Goal: Check status: Check status

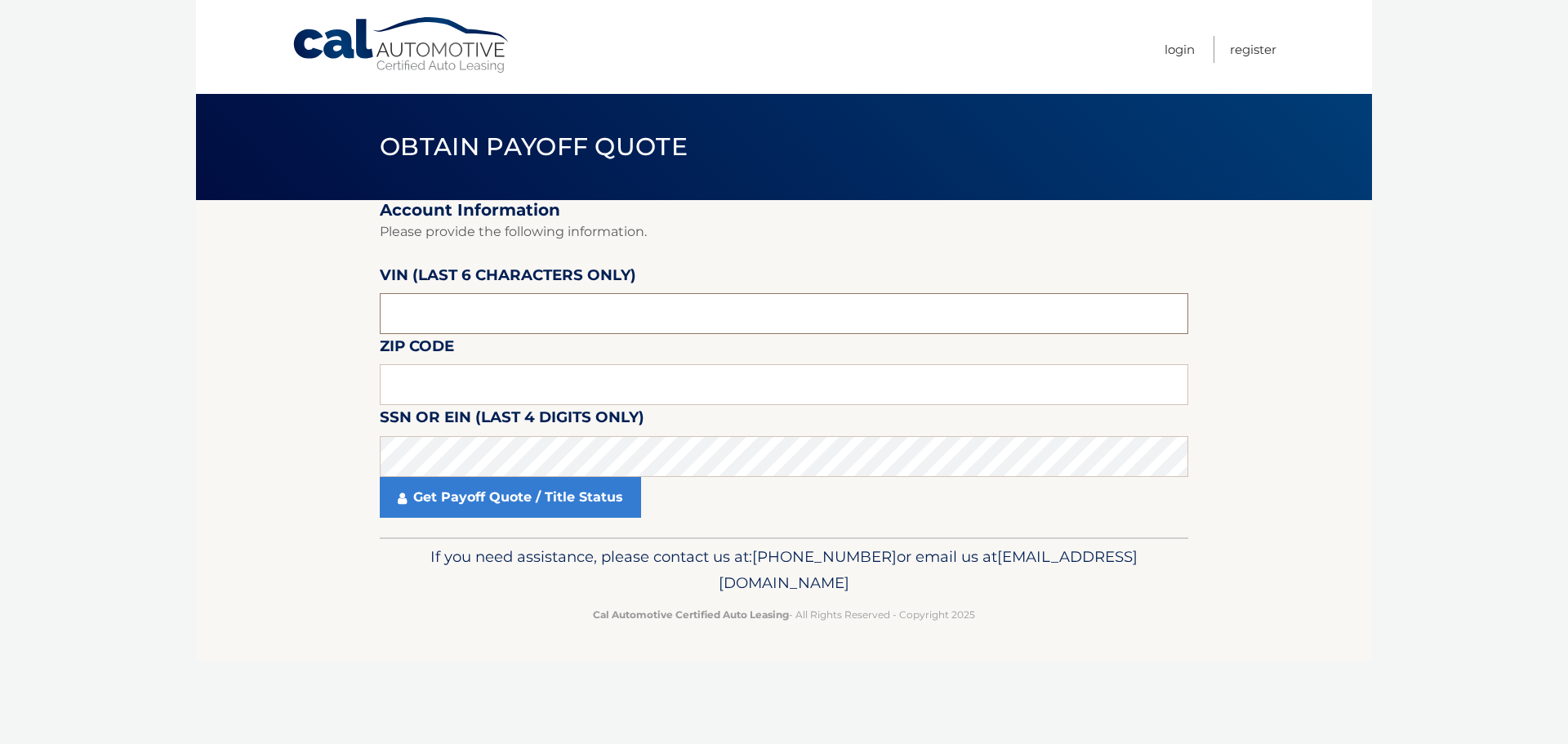
click at [573, 324] on input "text" at bounding box center [783, 313] width 809 height 41
click at [443, 316] on input "text" at bounding box center [783, 313] width 809 height 41
type input "563174"
type input "15202"
drag, startPoint x: 459, startPoint y: 501, endPoint x: 285, endPoint y: 519, distance: 174.9
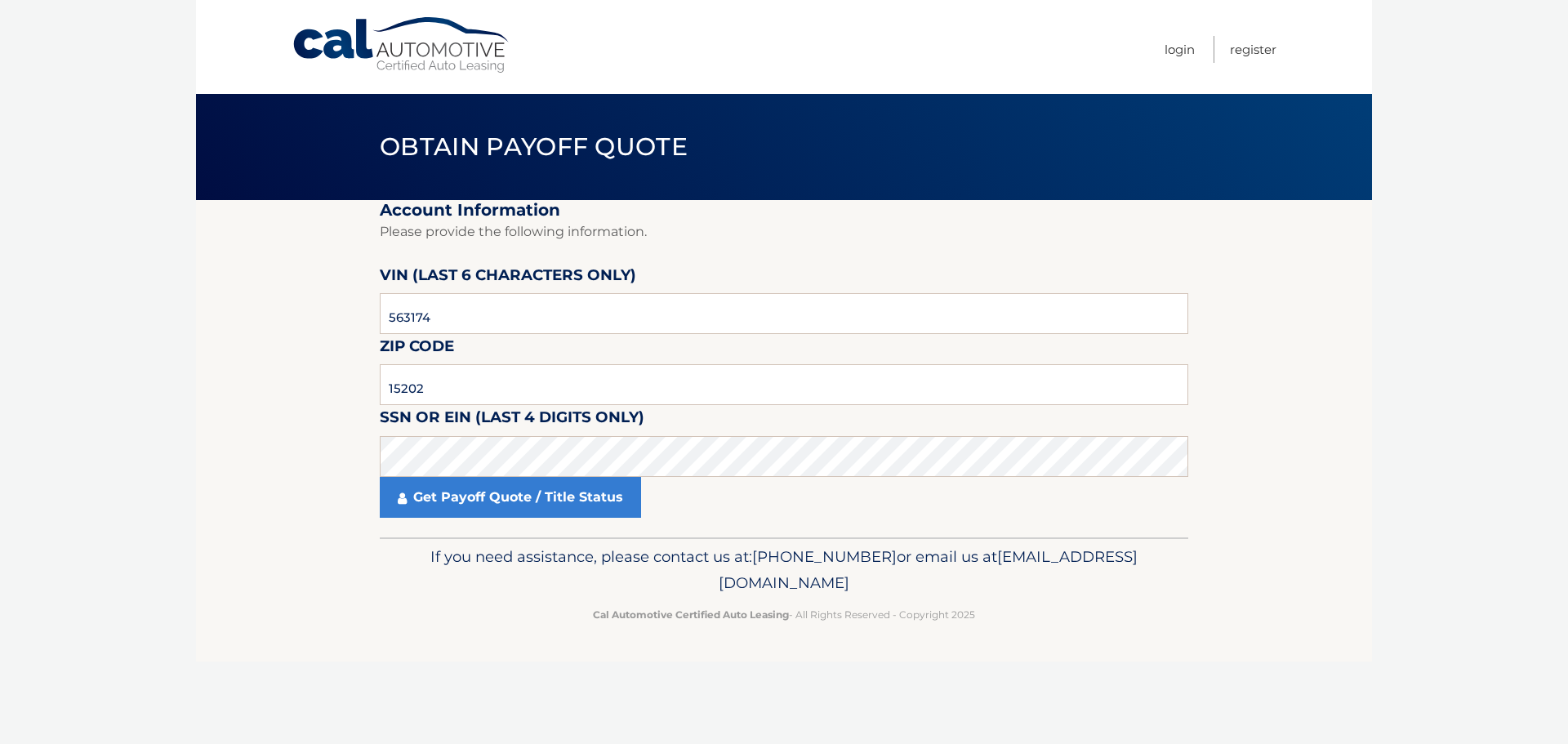
click at [458, 501] on link "Get Payoff Quote / Title Status" at bounding box center [509, 497] width 261 height 41
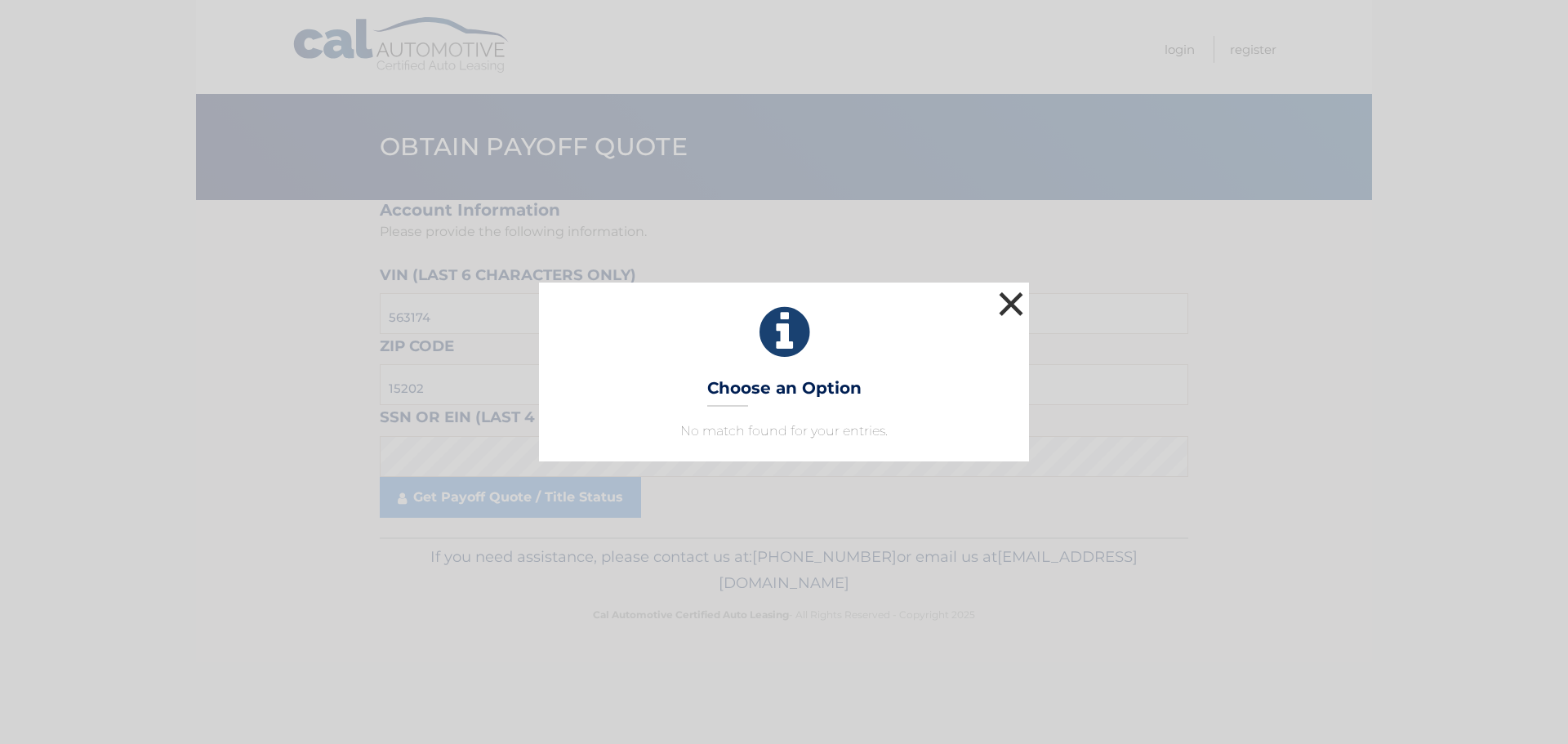
click at [1006, 301] on button "×" at bounding box center [1010, 304] width 33 height 33
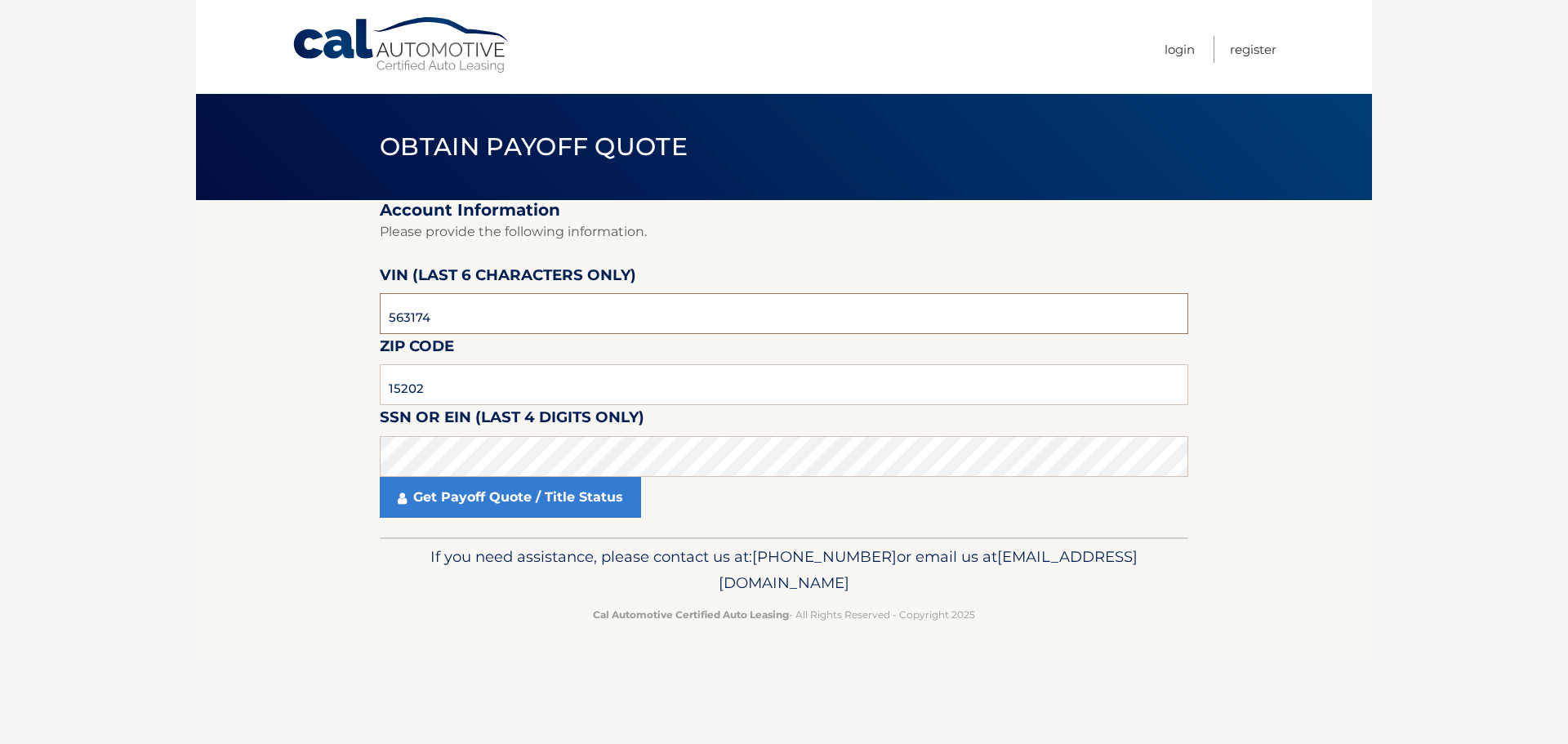
drag, startPoint x: 473, startPoint y: 319, endPoint x: 357, endPoint y: 317, distance: 116.0
click at [357, 317] on section "Account Information Please provide the following information. VIN (last 6 chara…" at bounding box center [783, 368] width 1176 height 337
type input "563174"
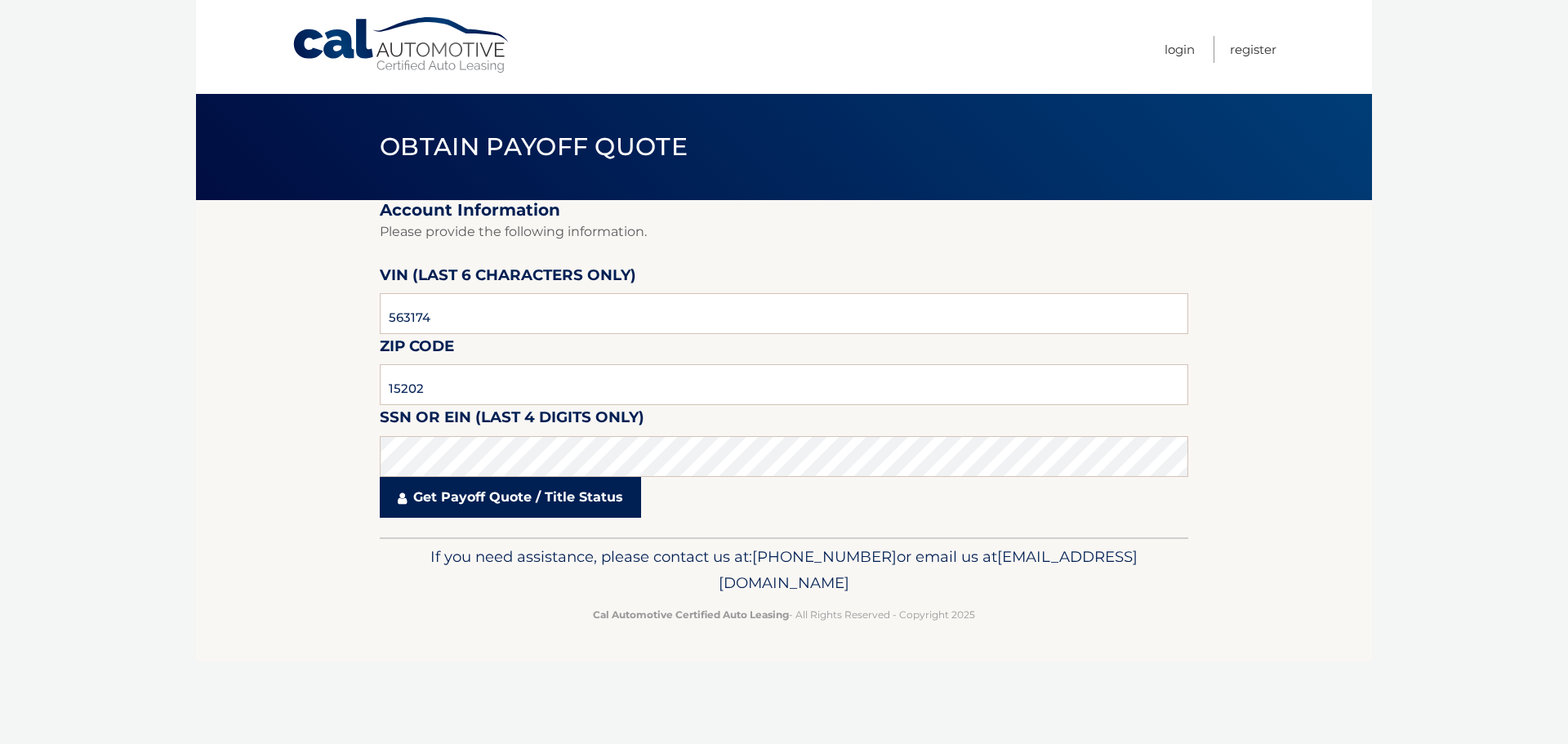
click at [473, 499] on link "Get Payoff Quote / Title Status" at bounding box center [509, 497] width 261 height 41
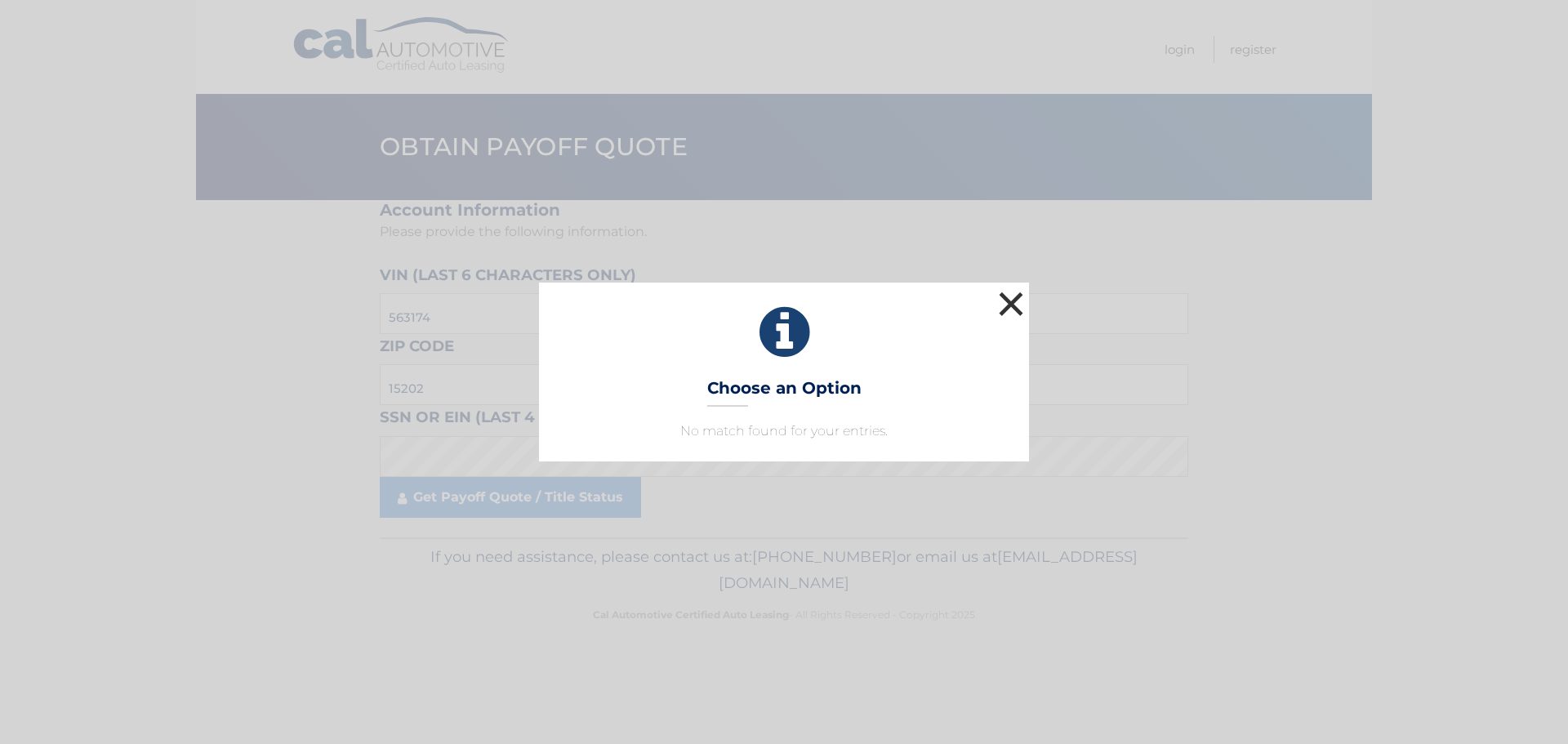
click at [1005, 299] on button "×" at bounding box center [1010, 304] width 33 height 33
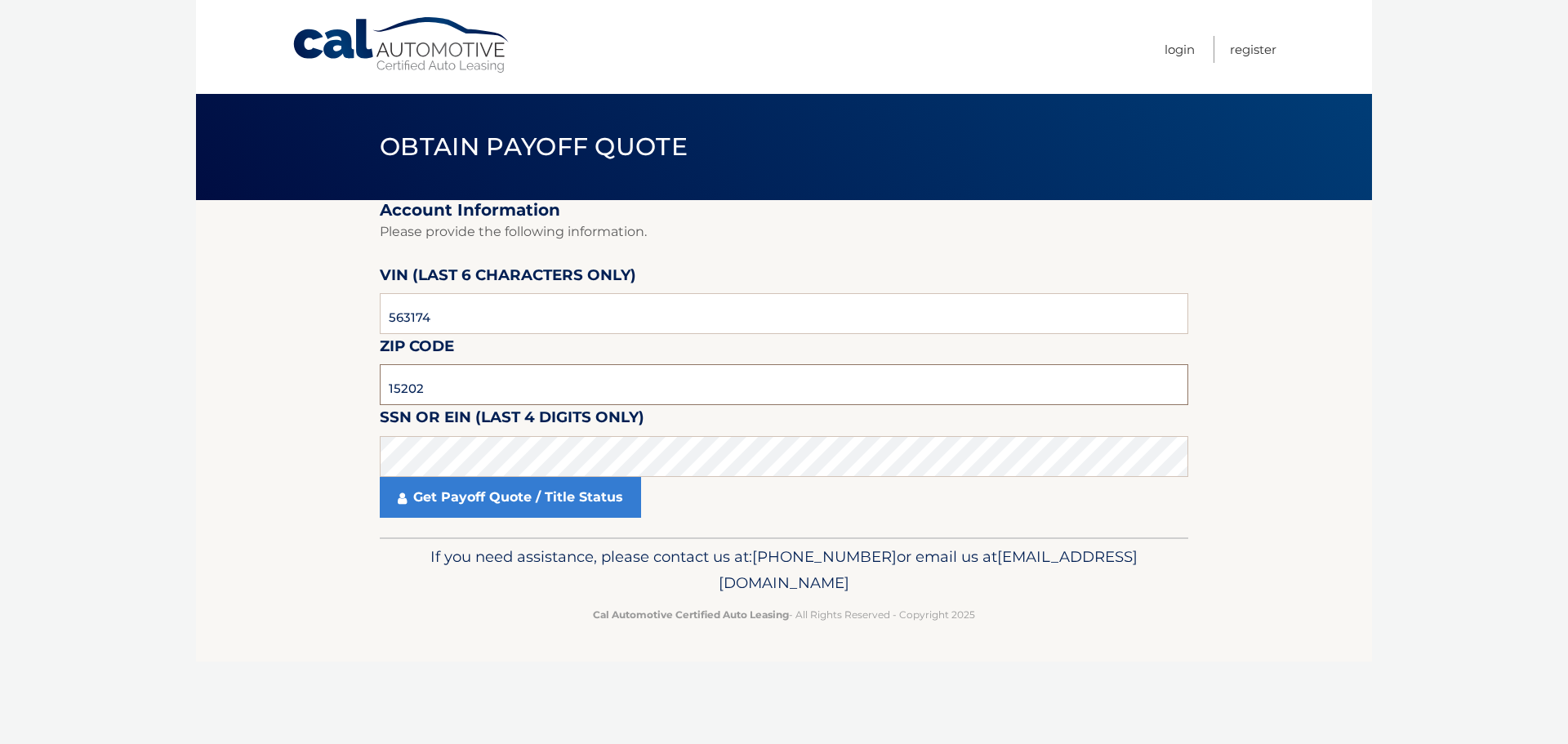
click at [444, 381] on input "15202" at bounding box center [783, 384] width 809 height 41
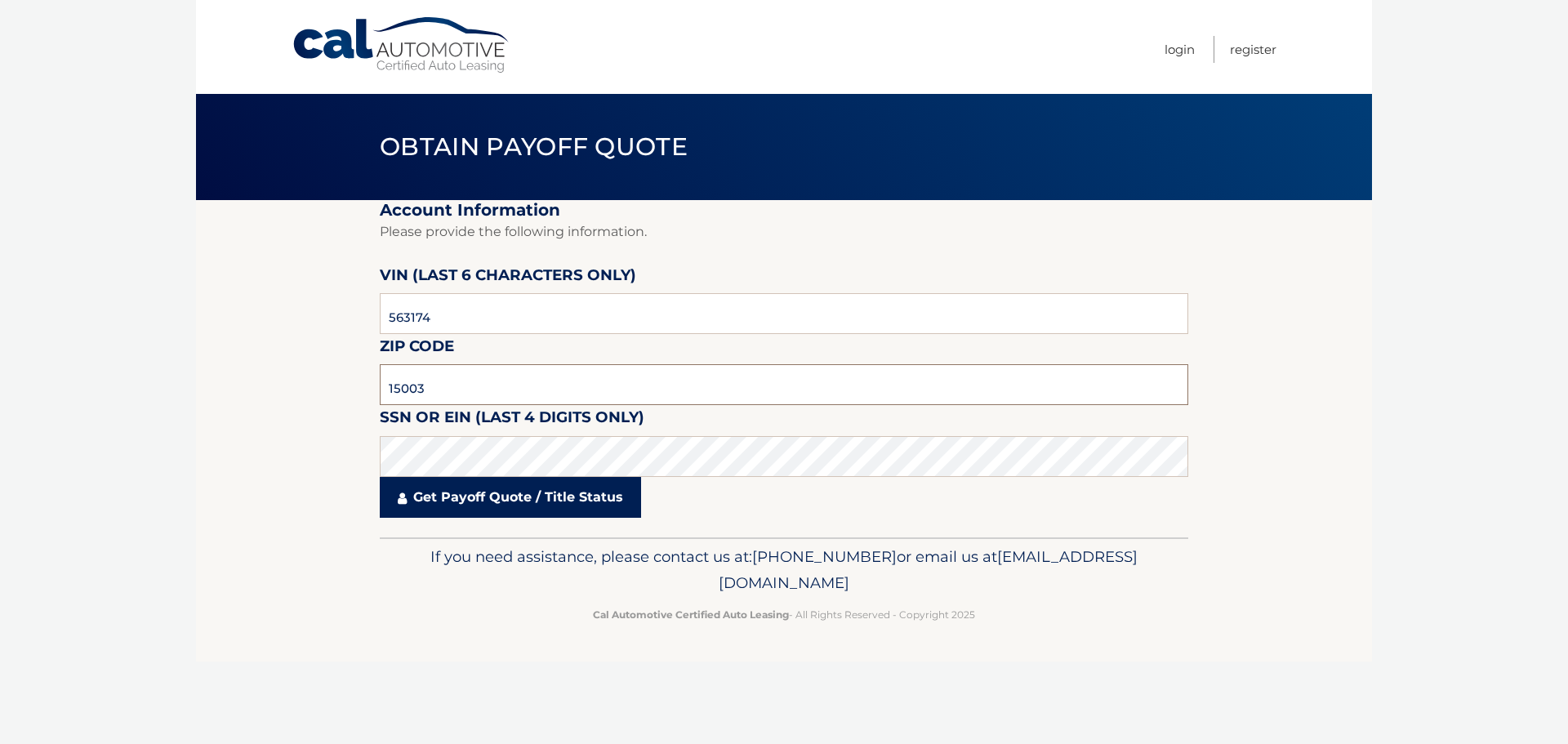
type input "15003"
click at [473, 494] on link "Get Payoff Quote / Title Status" at bounding box center [509, 497] width 261 height 41
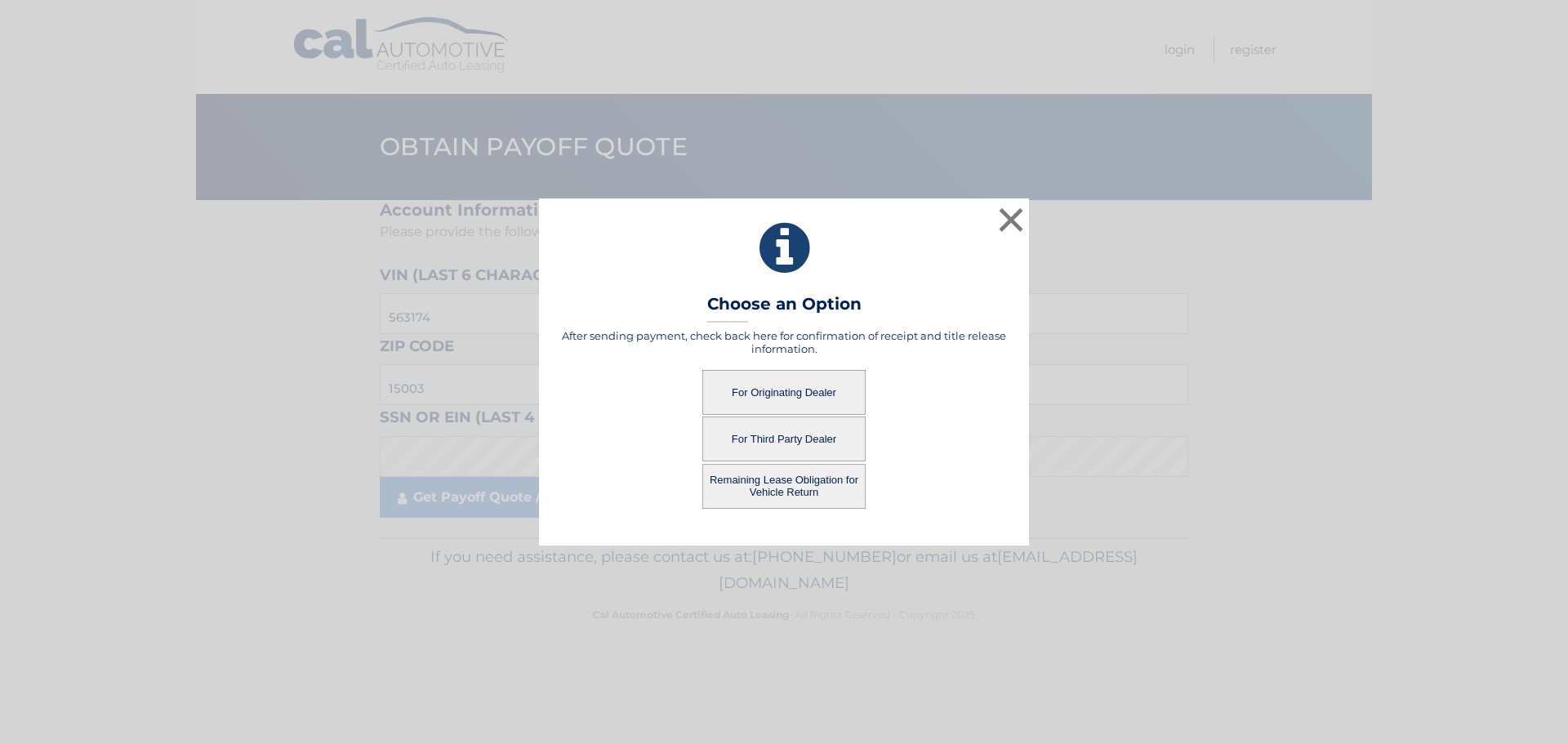
click at [857, 392] on button "For Originating Dealer" at bounding box center [784, 392] width 164 height 45
click at [783, 394] on button "For Originating Dealer" at bounding box center [784, 392] width 164 height 45
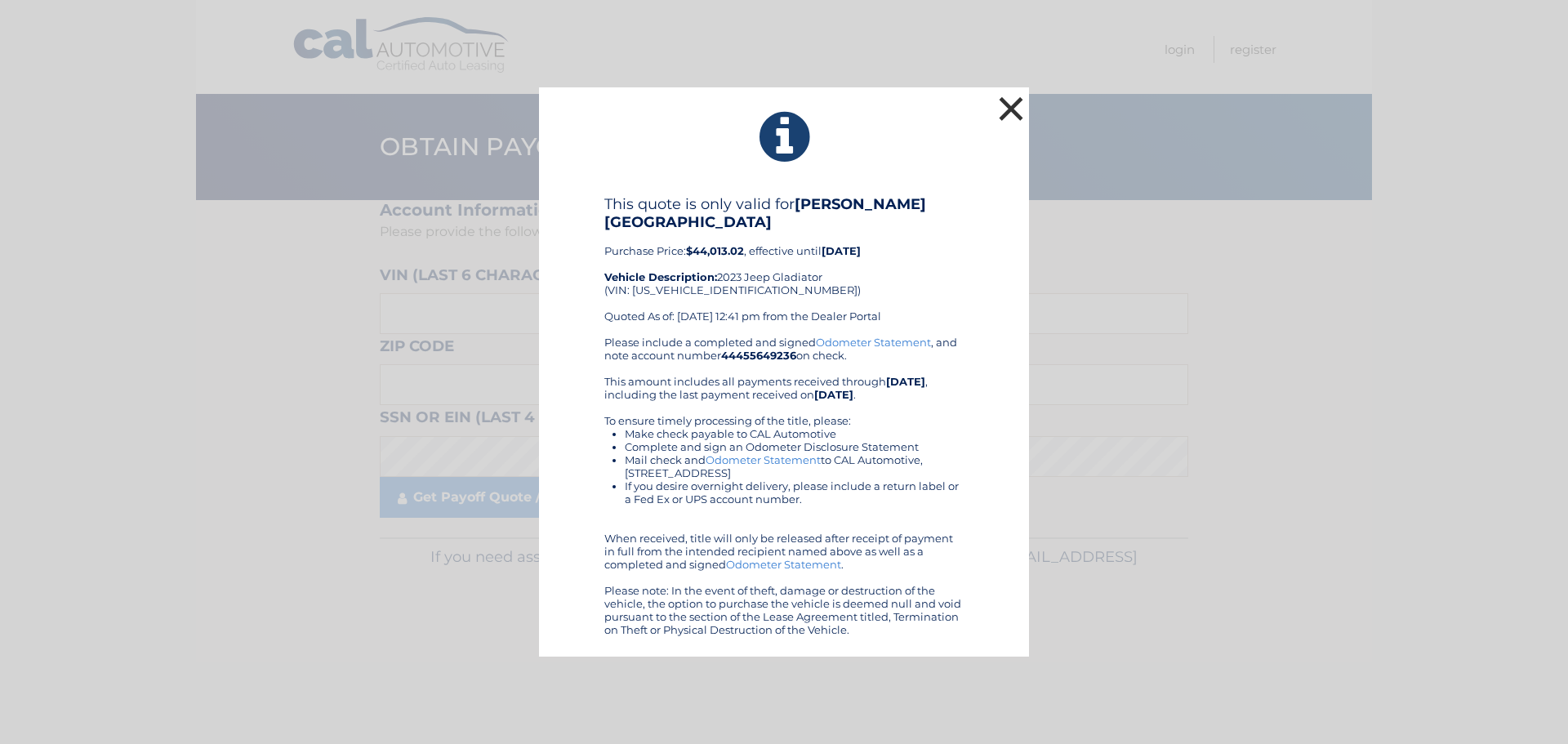
click at [1013, 116] on button "×" at bounding box center [1010, 108] width 33 height 33
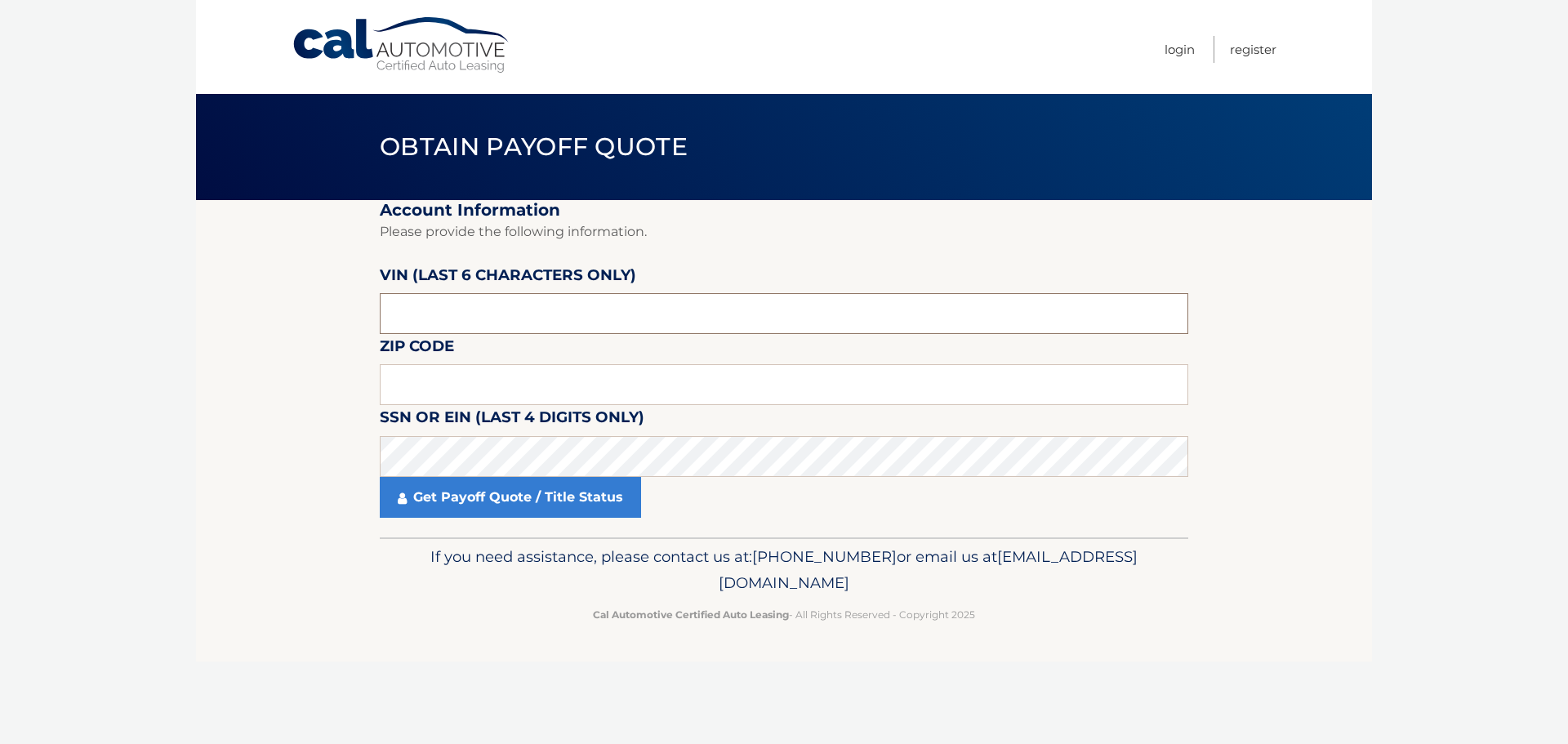
click at [429, 311] on input "text" at bounding box center [783, 313] width 809 height 41
type input "563174"
type input "15003"
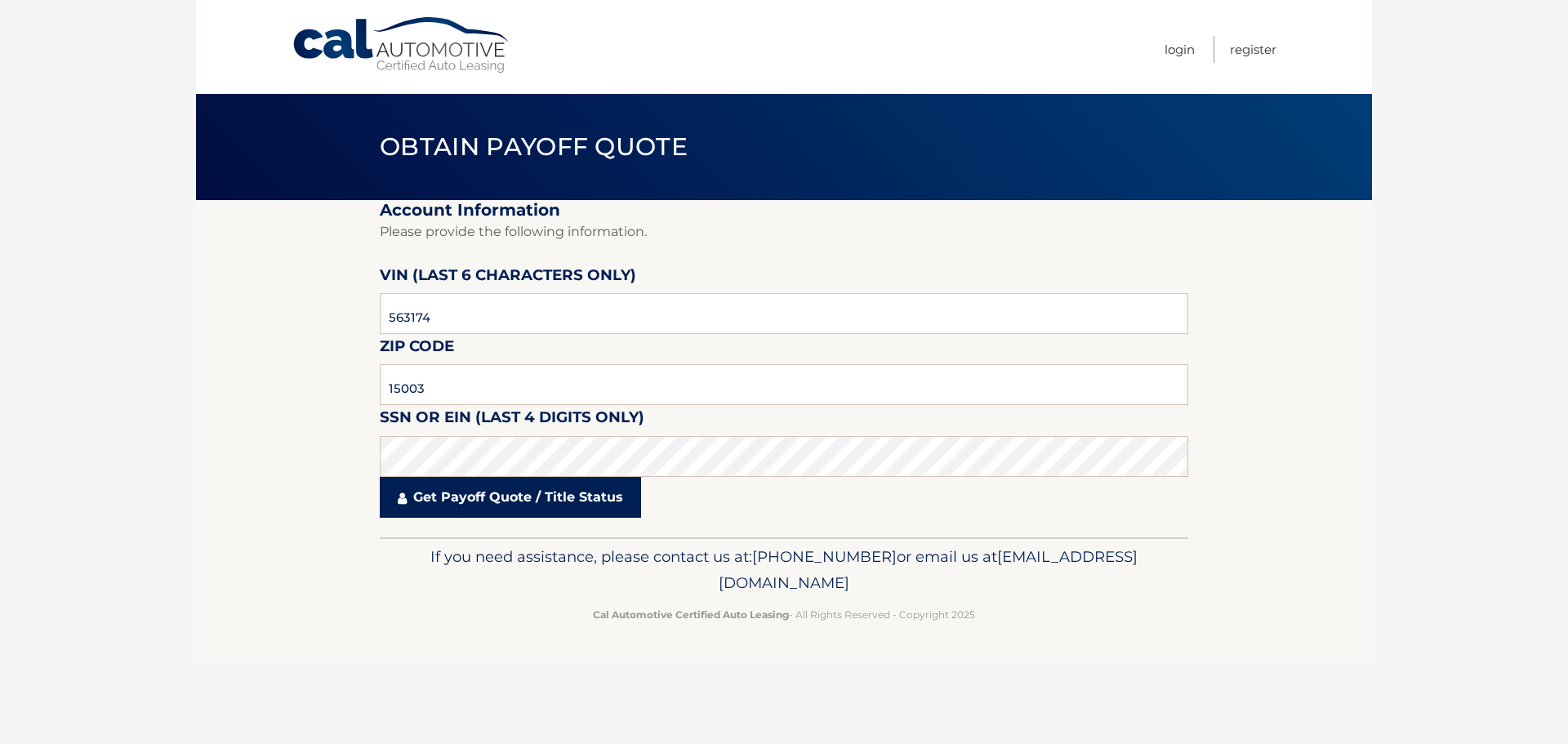
click at [459, 492] on link "Get Payoff Quote / Title Status" at bounding box center [509, 497] width 261 height 41
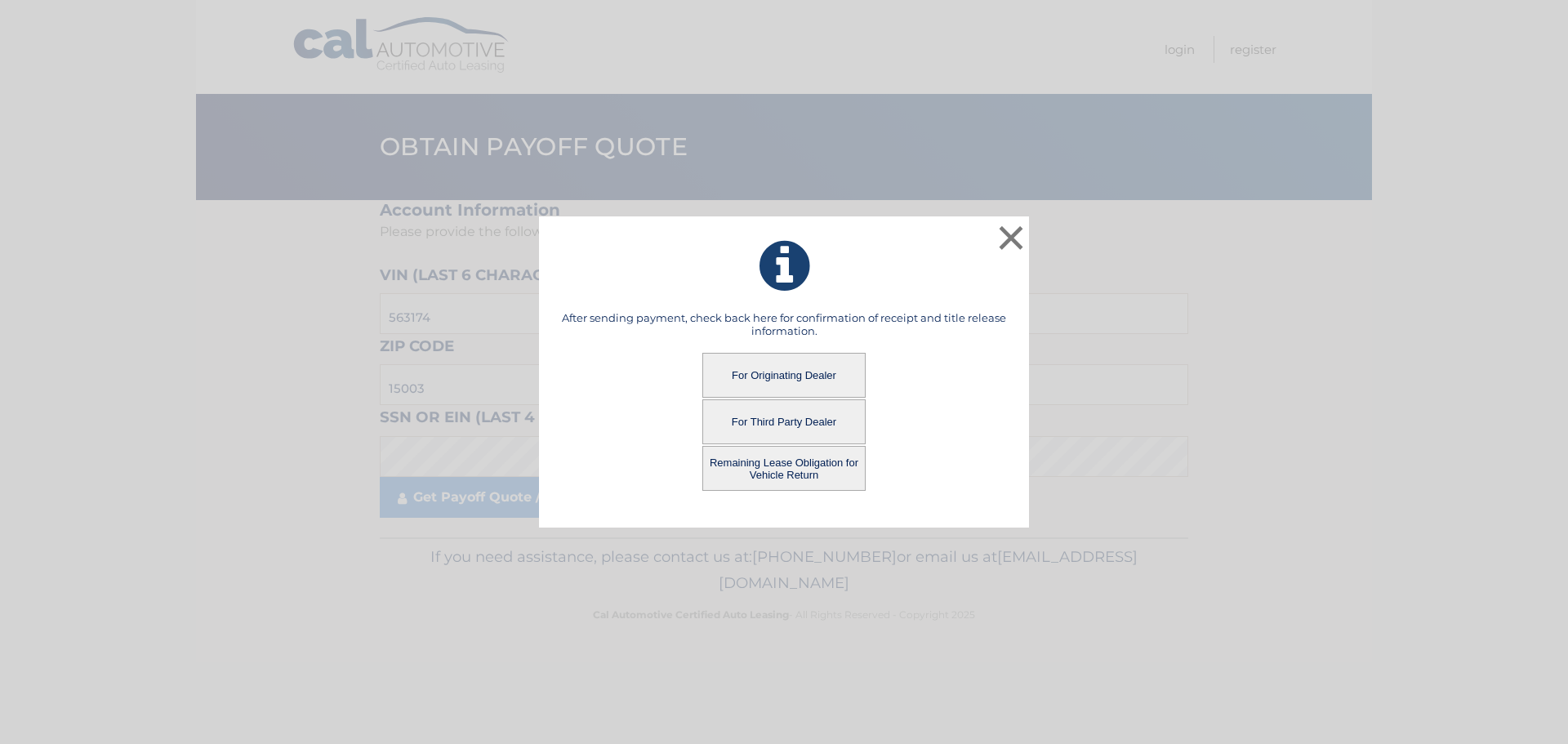
click at [810, 470] on button "Remaining Lease Obligation for Vehicle Return" at bounding box center [784, 468] width 164 height 45
click at [774, 472] on button "Remaining Lease Obligation for Vehicle Return" at bounding box center [784, 468] width 164 height 45
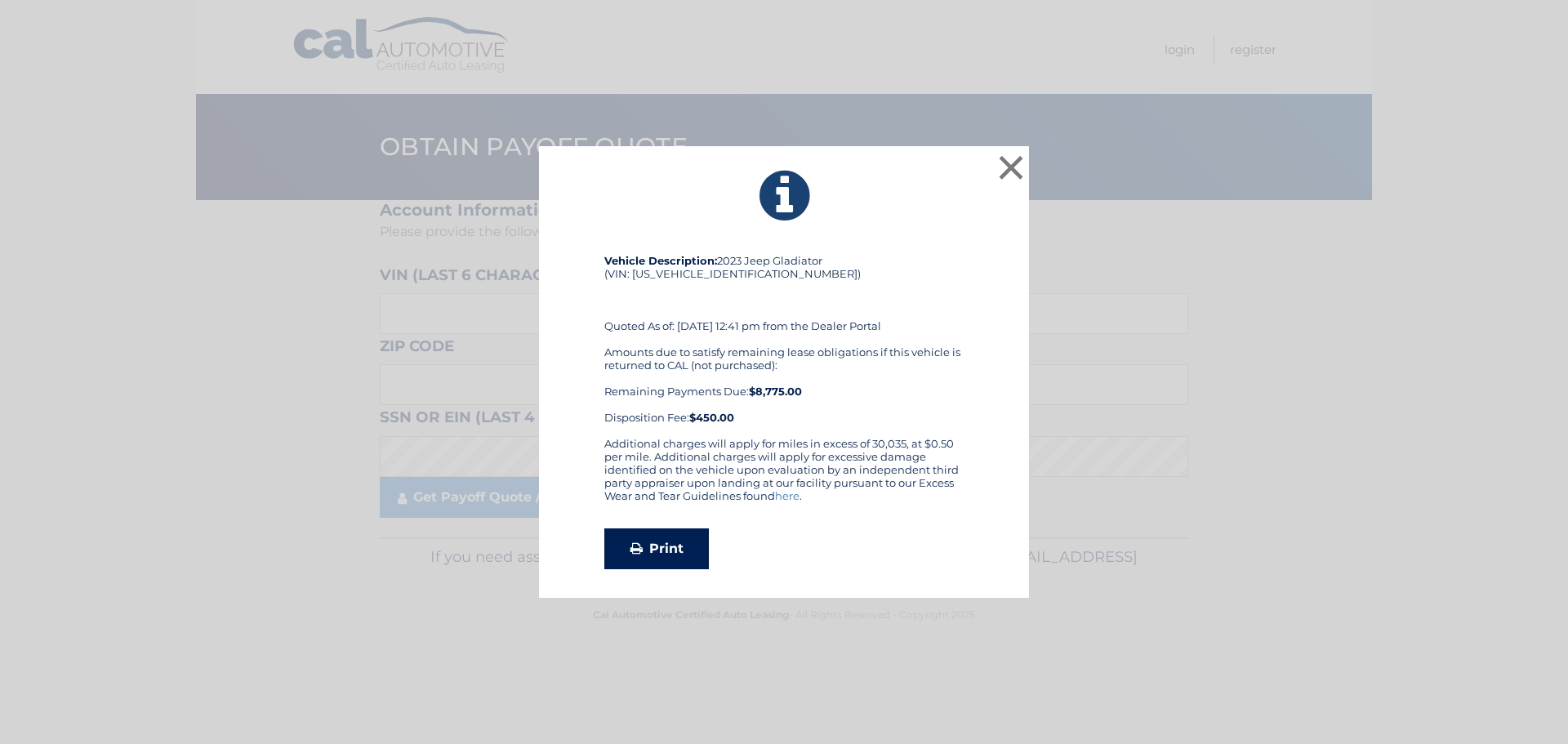
click at [671, 548] on link "Print" at bounding box center [656, 548] width 105 height 41
click at [1007, 162] on button "×" at bounding box center [1010, 167] width 33 height 33
